Goal: Transaction & Acquisition: Purchase product/service

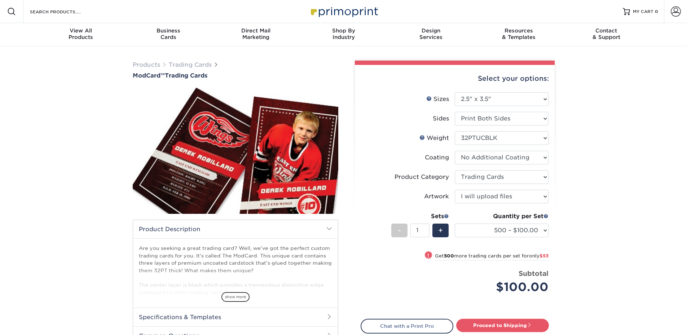
select select "2.50x3.50"
select select "c2f9bce9-36c2-409d-b101-c29d9d031e18"
select select "upload"
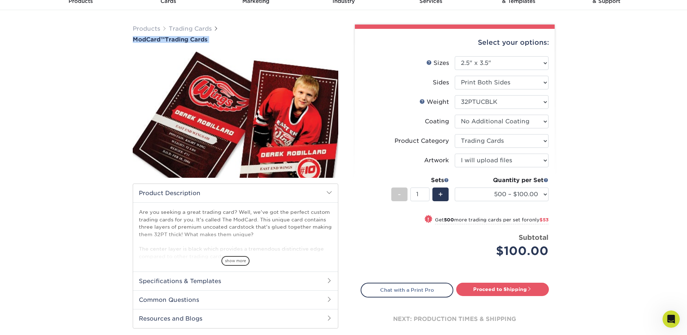
scroll to position [399, 0]
click at [66, 136] on div "Products Trading Cards ModCard™ Trading Cards show more Templates /" at bounding box center [343, 188] width 687 height 356
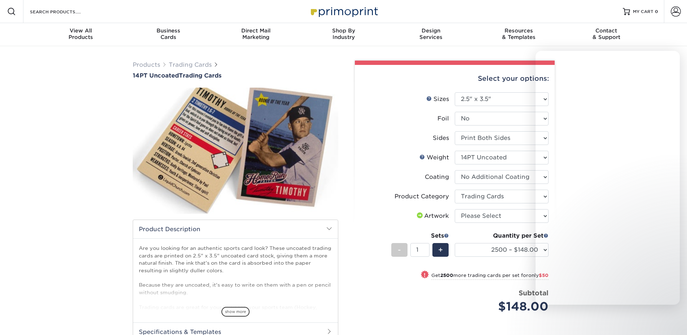
select select "2.50x3.50"
select select "c2f9bce9-36c2-409d-b101-c29d9d031e18"
select select "2500 – $148.00"
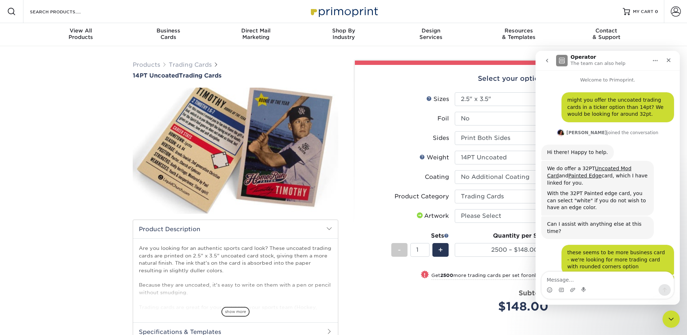
scroll to position [399, 0]
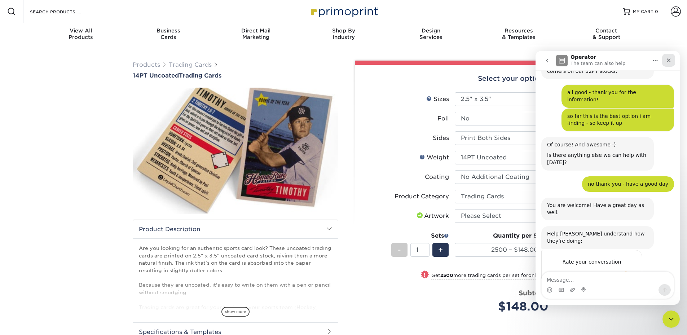
click at [670, 61] on icon "Close" at bounding box center [668, 60] width 6 height 6
